Goal: Browse casually: Explore the website without a specific task or goal

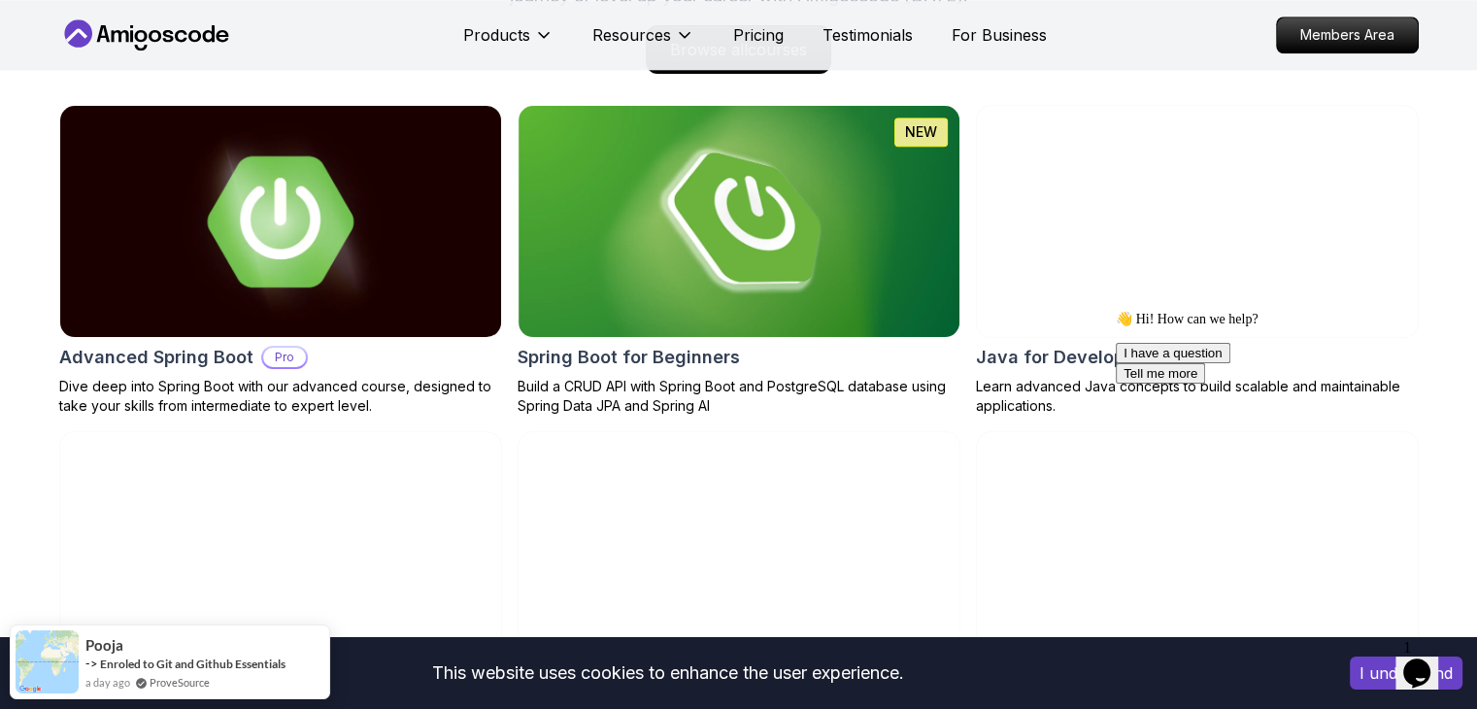
scroll to position [2059, 0]
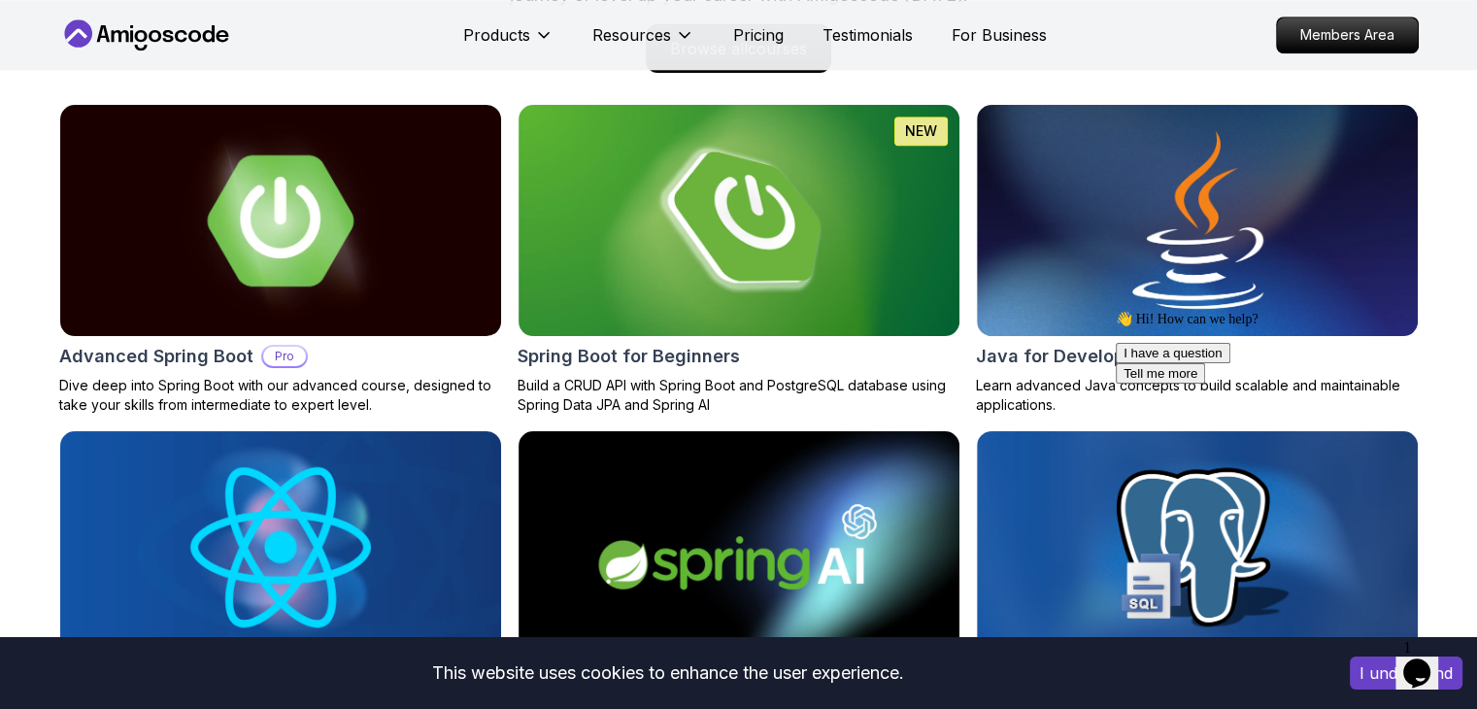
click at [0, 355] on div "Courses Builds Discover Amigoscode's Latest Premium Courses! Get unlimited acce…" at bounding box center [738, 291] width 1477 height 1086
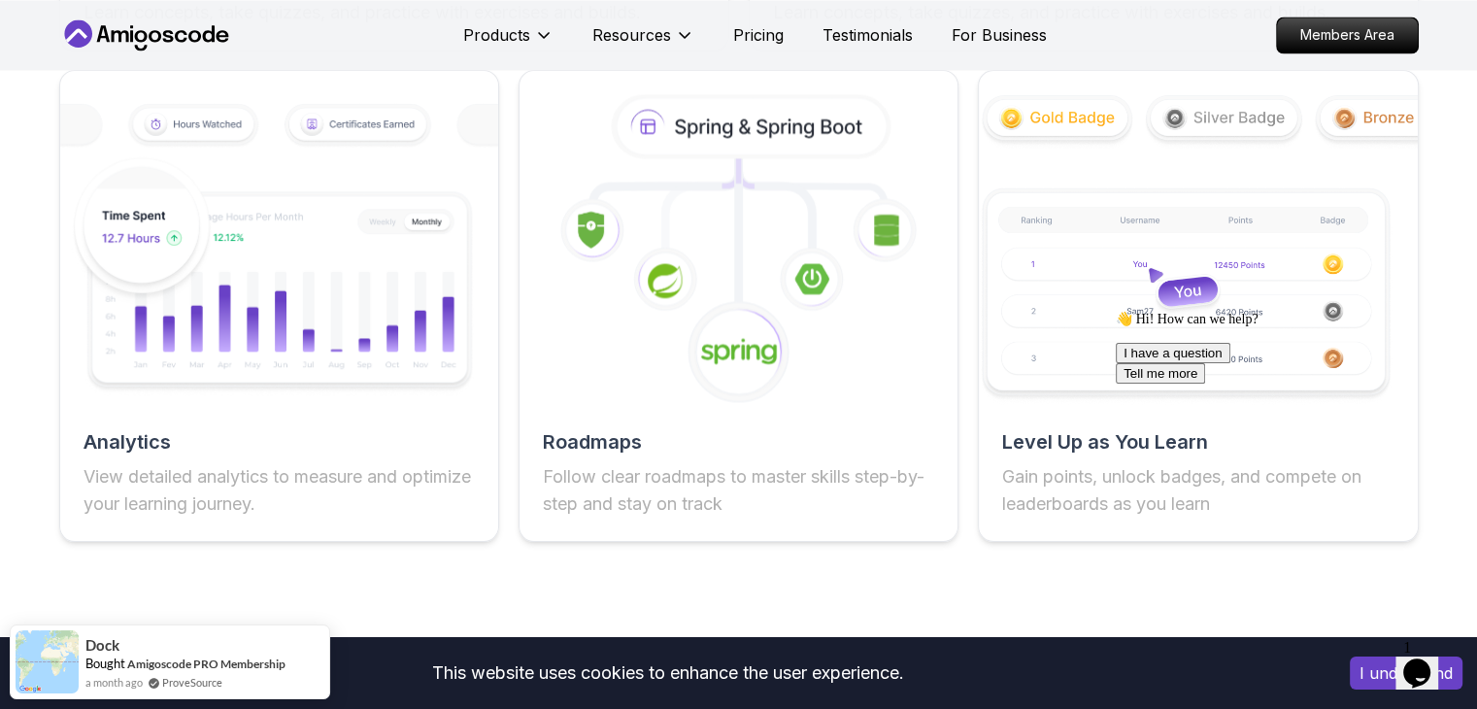
scroll to position [3535, 0]
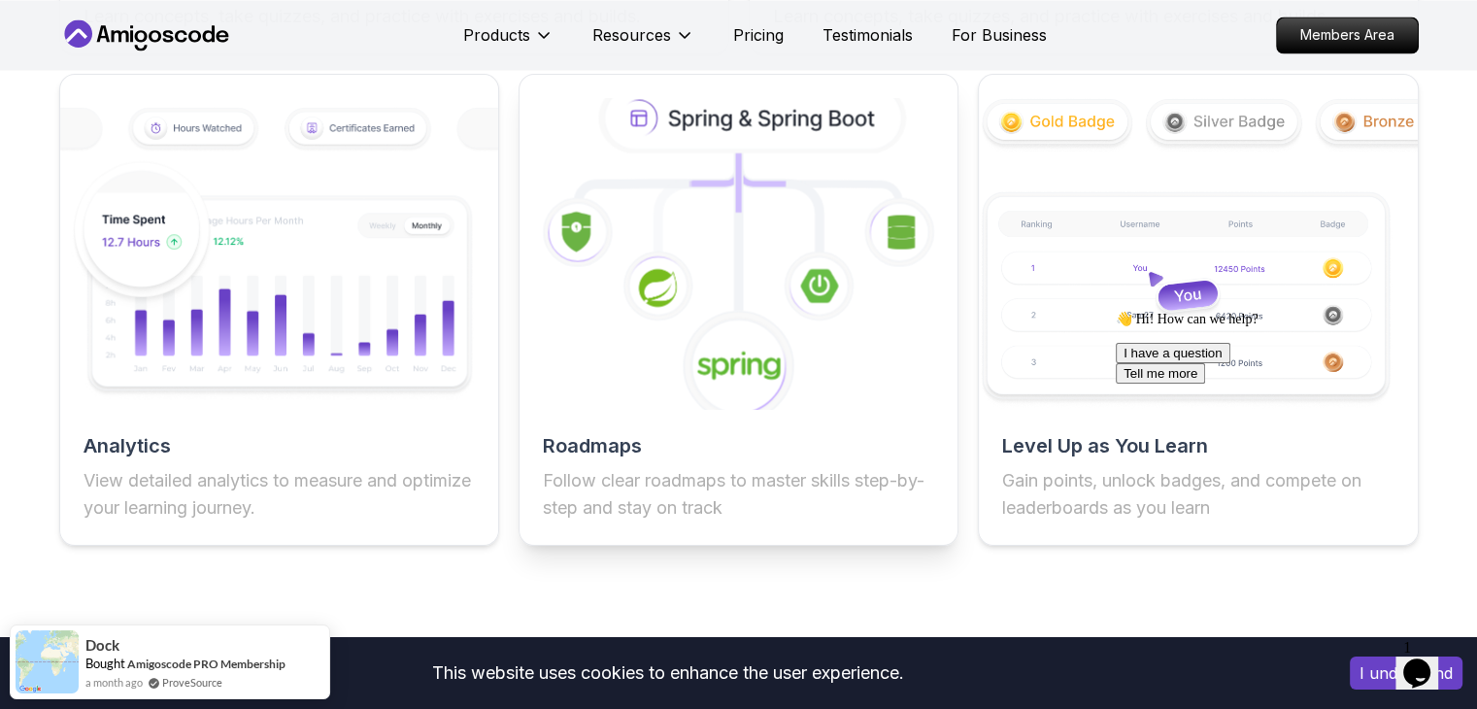
click at [721, 294] on icon at bounding box center [738, 253] width 482 height 341
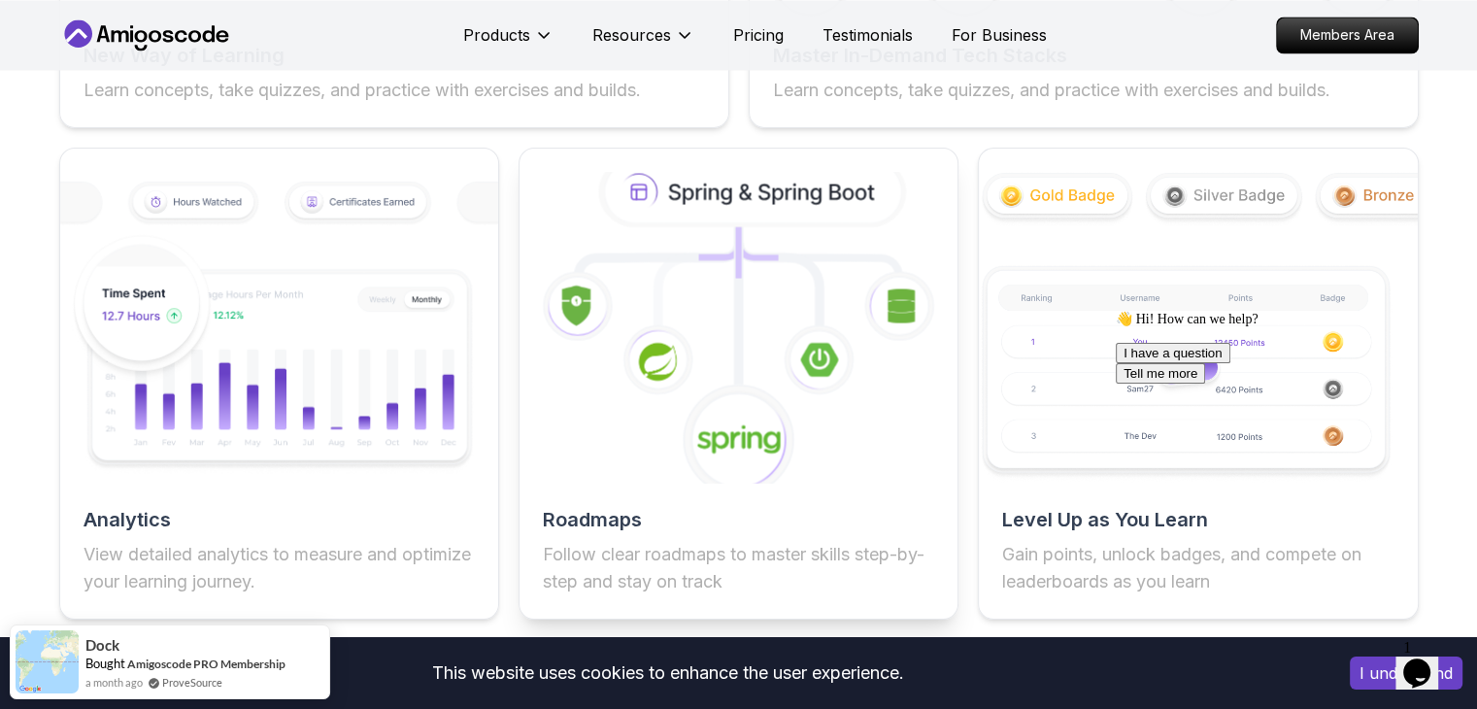
scroll to position [3458, 0]
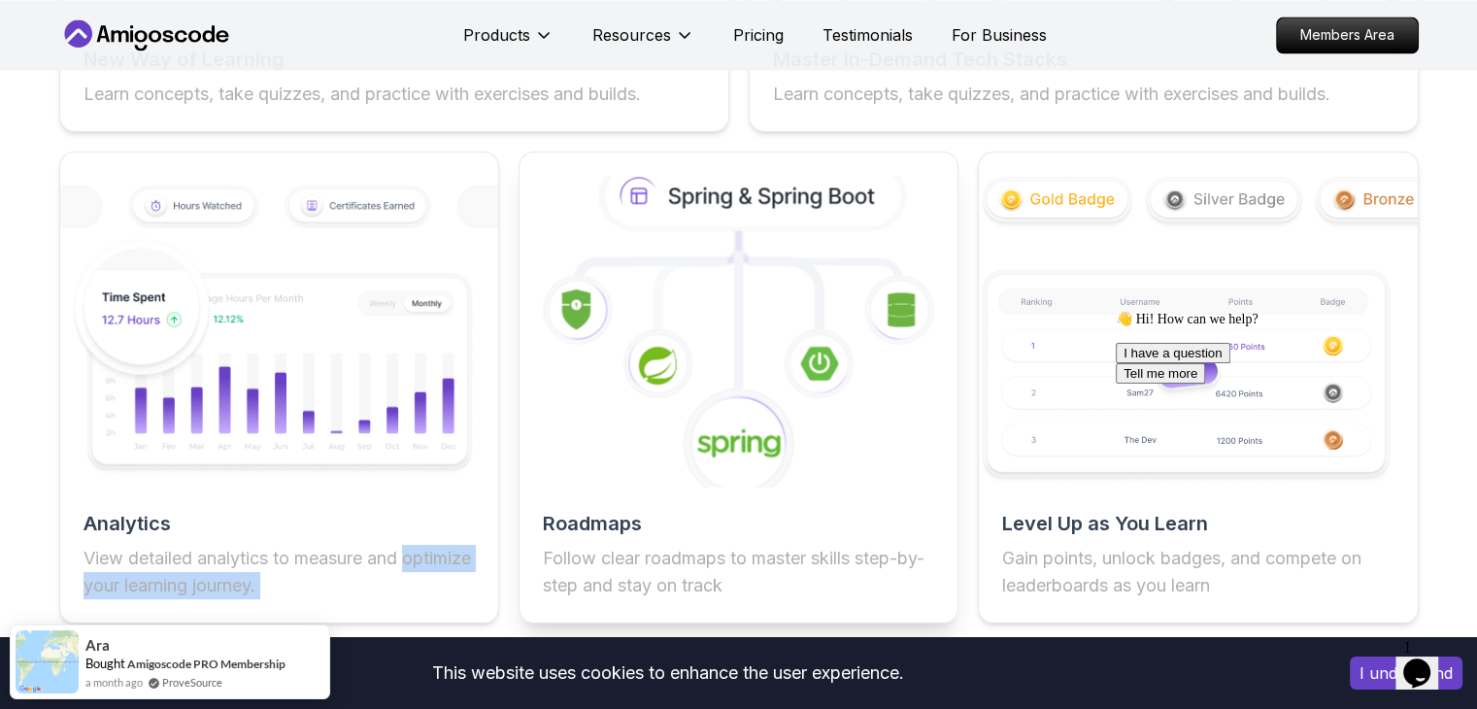
drag, startPoint x: 0, startPoint y: 601, endPoint x: 612, endPoint y: 475, distance: 624.8
click at [612, 475] on div "Features The One-Stop Platform for Developers Get unlimited access to coding co…" at bounding box center [738, 76] width 1477 height 1280
click at [612, 475] on icon at bounding box center [738, 330] width 482 height 341
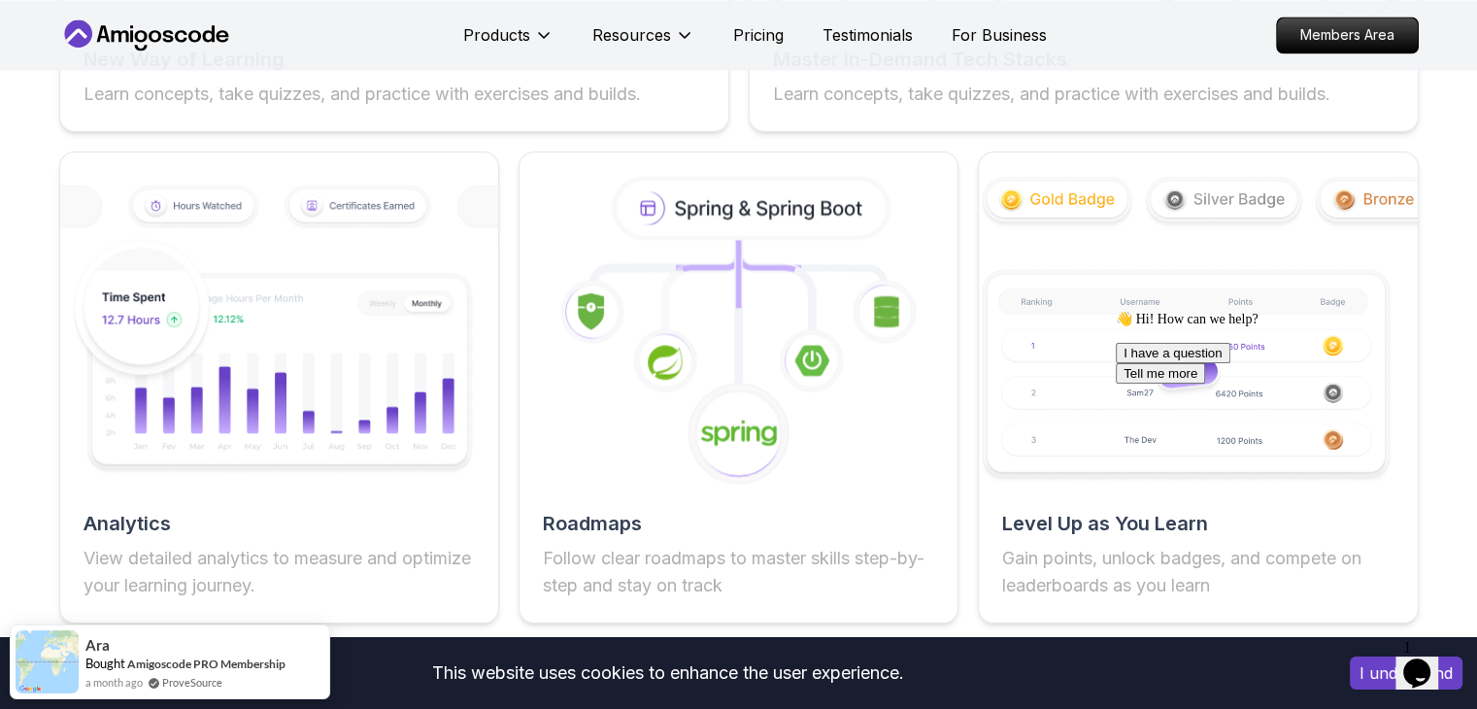
click at [0, 389] on div "Features The One-Stop Platform for Developers Get unlimited access to coding co…" at bounding box center [738, 76] width 1477 height 1280
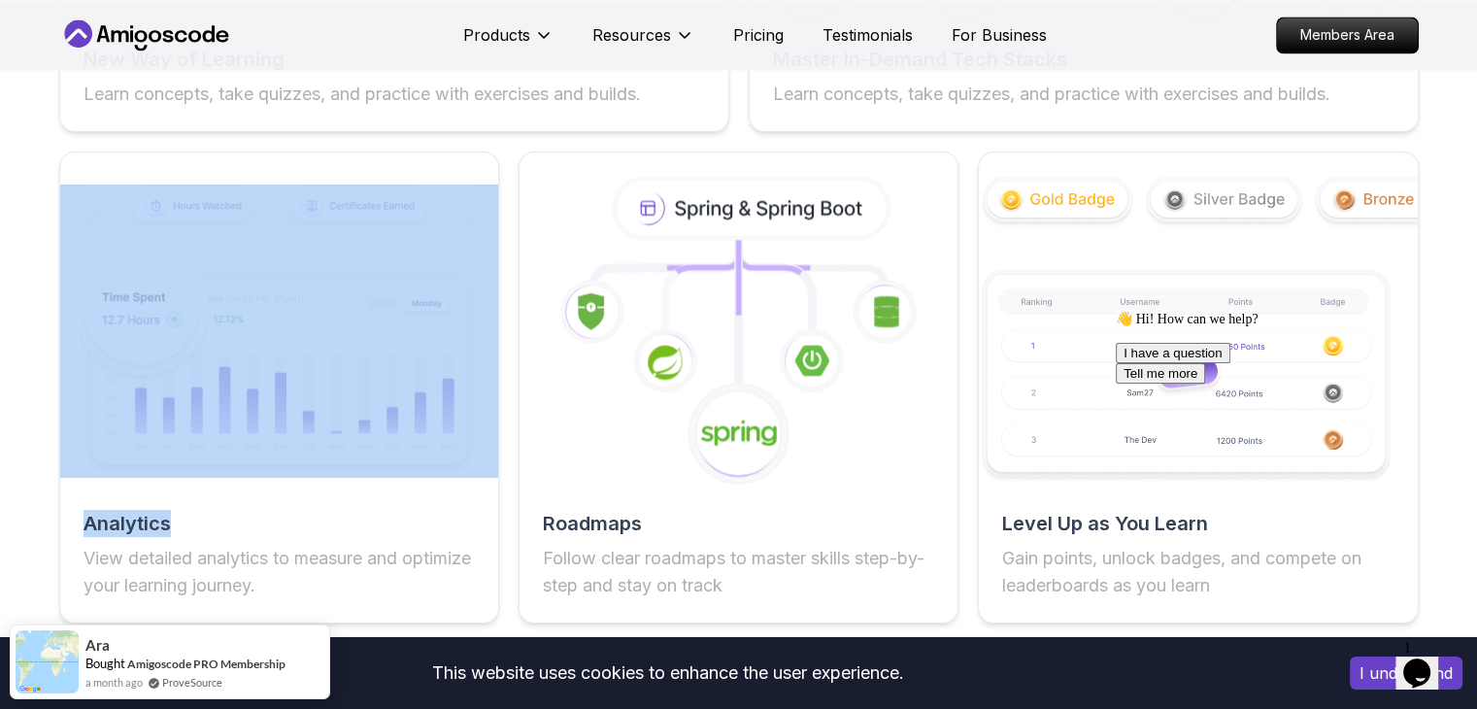
click at [0, 389] on div "Features The One-Stop Platform for Developers Get unlimited access to coding co…" at bounding box center [738, 76] width 1477 height 1280
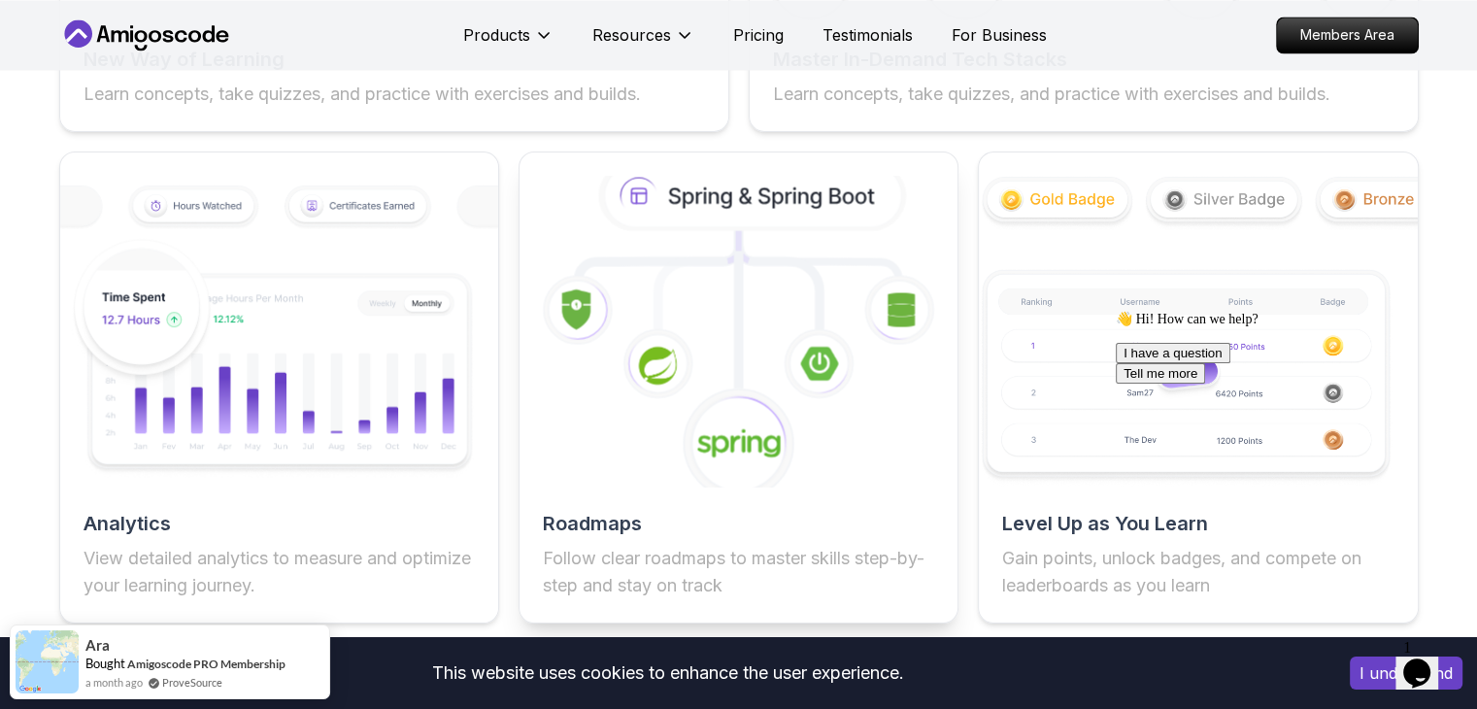
click at [666, 211] on icon at bounding box center [753, 195] width 297 height 63
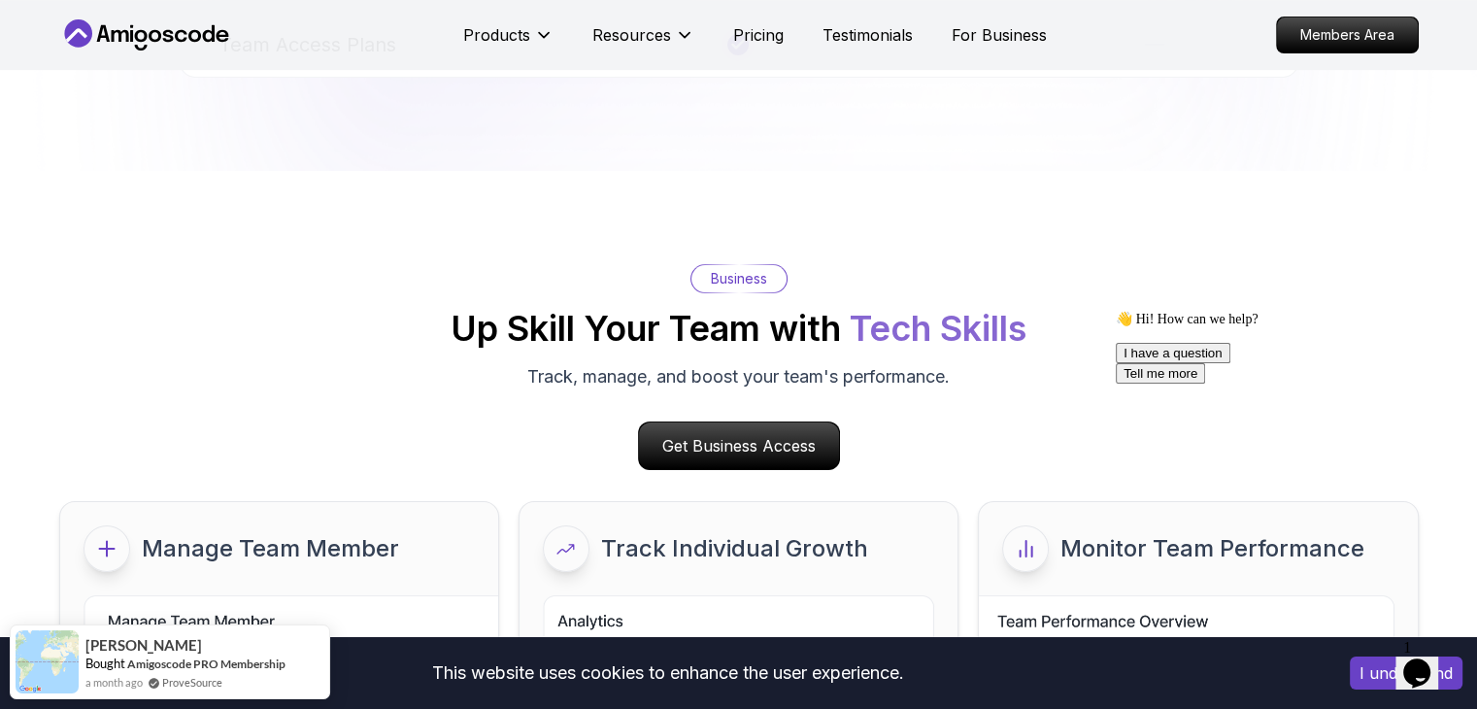
scroll to position [8133, 0]
